Goal: Task Accomplishment & Management: Manage account settings

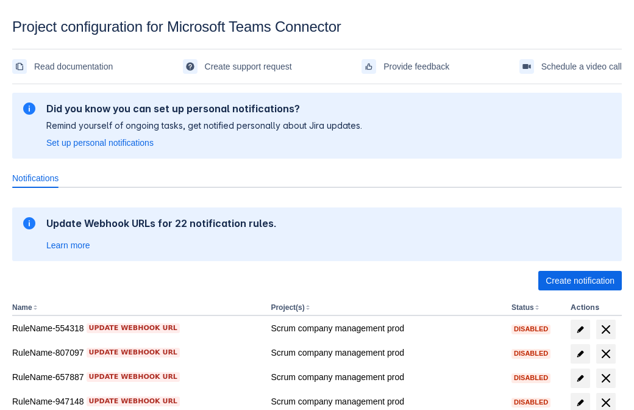
click at [580, 281] on span "Create notification" at bounding box center [580, 281] width 69 height 20
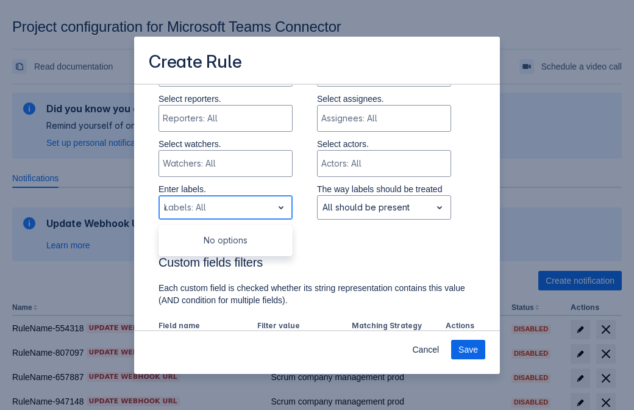
type input "499218_label"
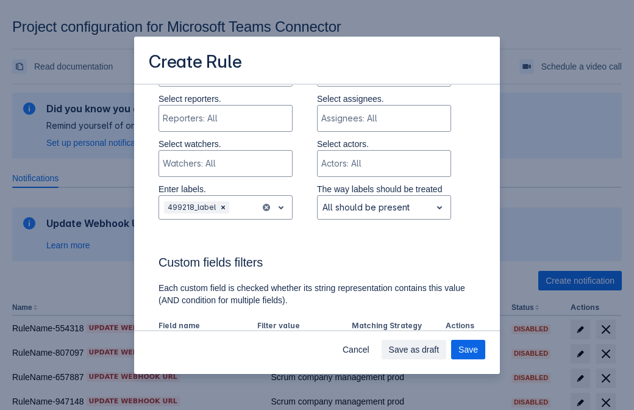
scroll to position [756, 0]
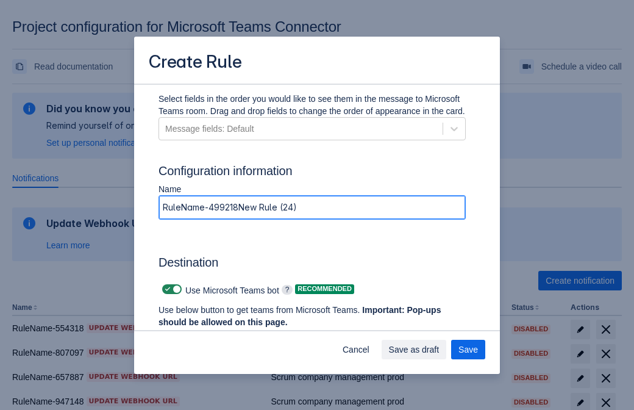
type input "RuleName-499218New Rule (24)"
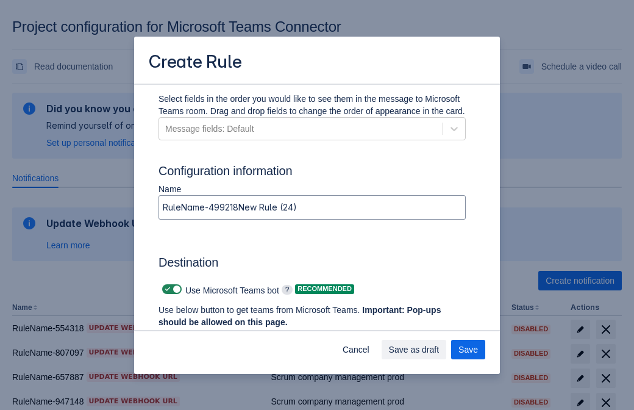
click at [166, 289] on span at bounding box center [168, 289] width 10 height 10
click at [166, 289] on input "checkbox" at bounding box center [166, 289] width 8 height 8
checkbox input "false"
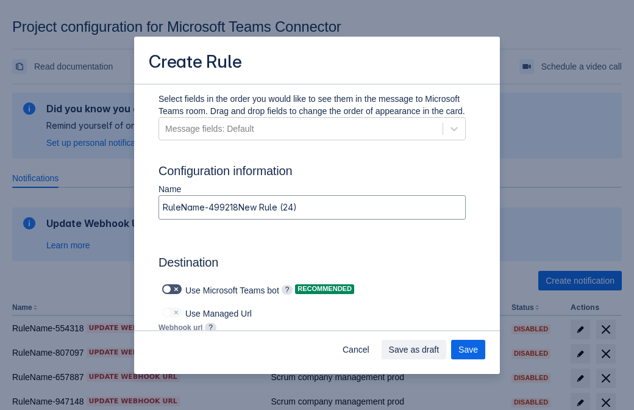
type input "[URL][DOMAIN_NAME][DATE]"
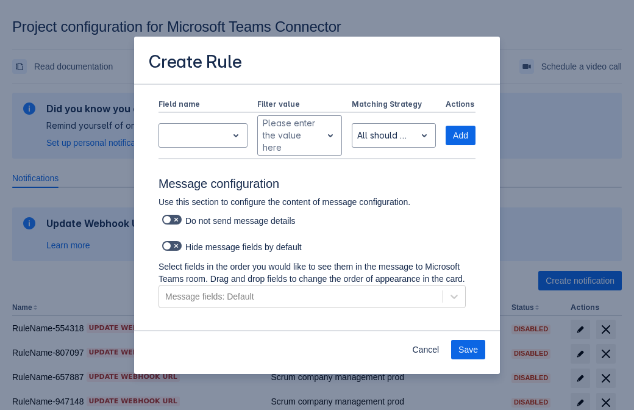
click at [468, 349] on span "Save" at bounding box center [469, 350] width 20 height 20
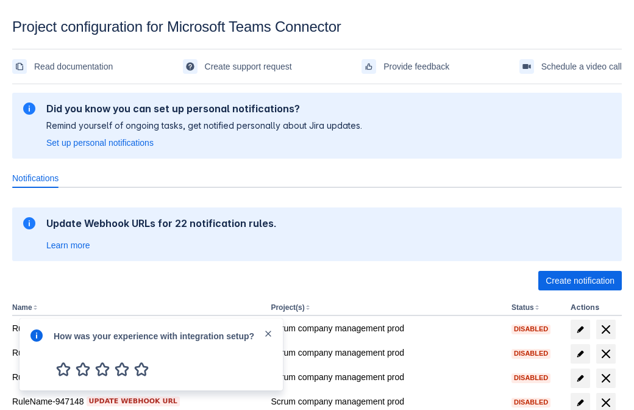
click at [40, 356] on div at bounding box center [36, 354] width 15 height 52
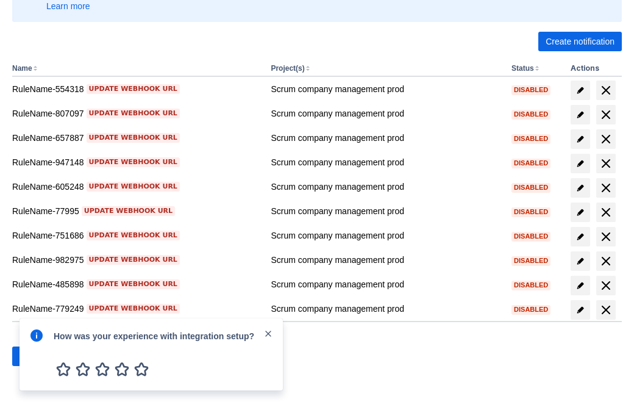
click at [40, 356] on div at bounding box center [36, 354] width 15 height 52
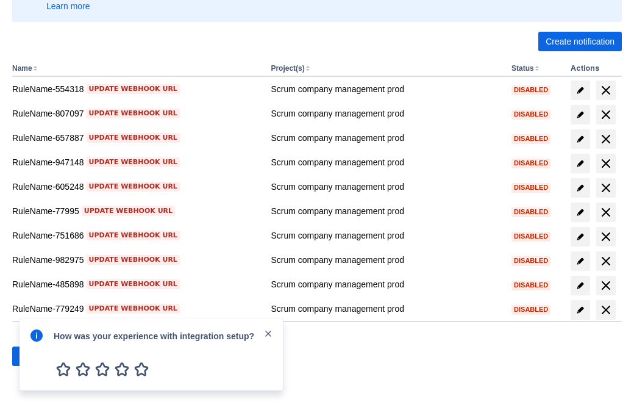
click at [40, 356] on div at bounding box center [36, 354] width 15 height 52
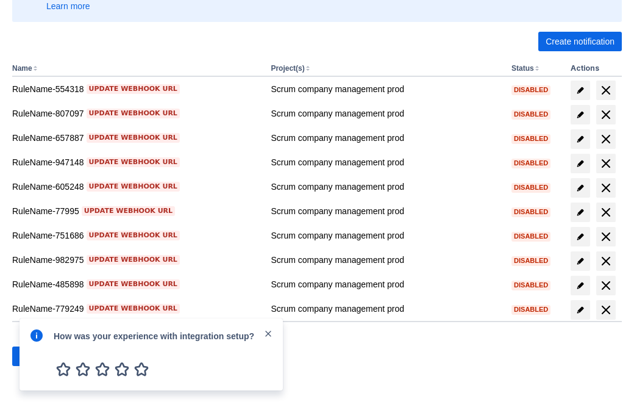
click at [40, 356] on div at bounding box center [36, 354] width 15 height 52
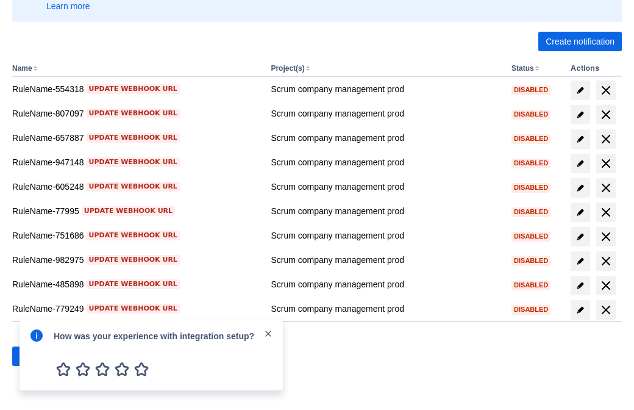
click at [40, 356] on div at bounding box center [36, 354] width 15 height 52
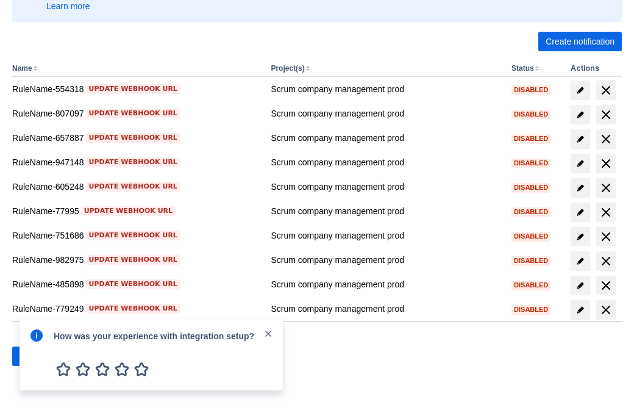
click at [40, 356] on div at bounding box center [36, 354] width 15 height 52
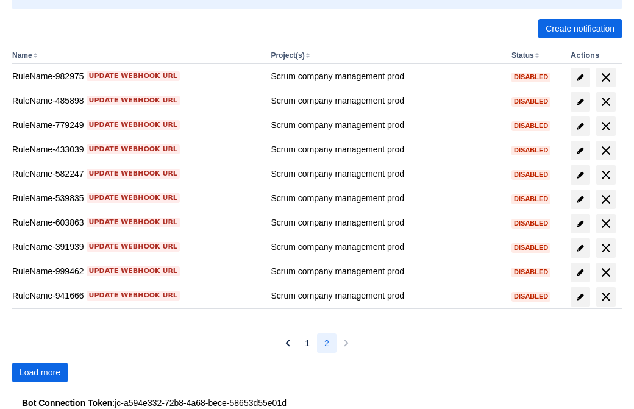
click at [40, 373] on span "Load more" at bounding box center [40, 373] width 41 height 20
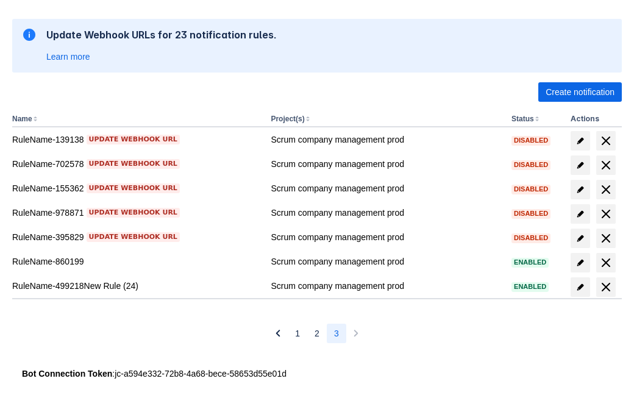
click at [606, 287] on span "delete" at bounding box center [606, 287] width 15 height 15
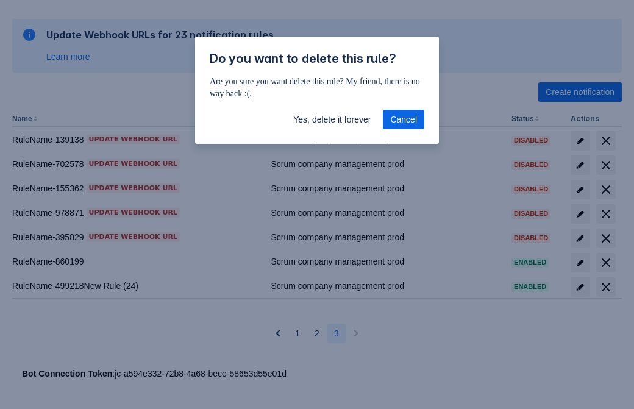
click at [332, 120] on span "Yes, delete it forever" at bounding box center [331, 120] width 77 height 20
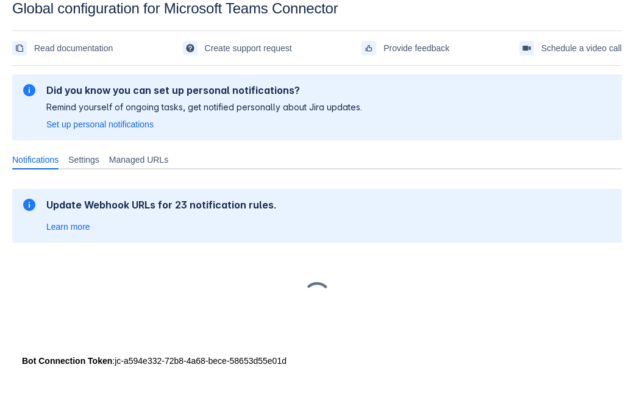
scroll to position [18, 0]
